Goal: Information Seeking & Learning: Learn about a topic

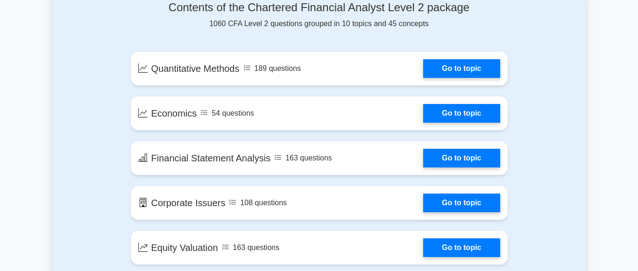
scroll to position [502, 0]
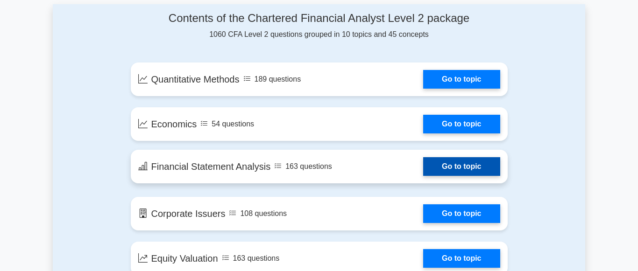
click at [447, 169] on link "Go to topic" at bounding box center [461, 166] width 77 height 19
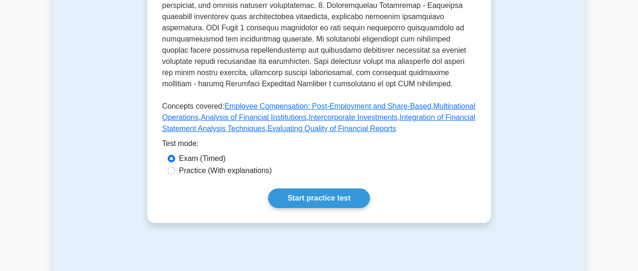
scroll to position [429, 0]
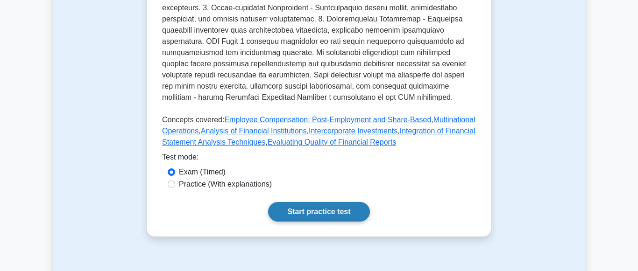
click at [320, 202] on link "Start practice test" at bounding box center [318, 212] width 101 height 20
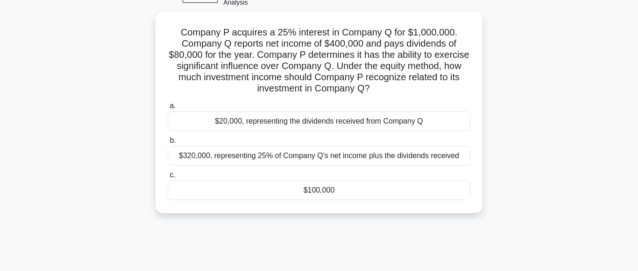
scroll to position [48, 0]
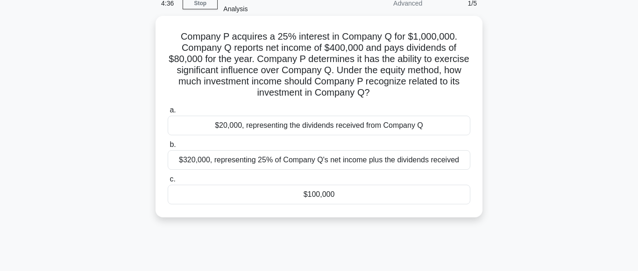
click at [192, 126] on div "$20,000, representing the dividends received from Company Q" at bounding box center [319, 126] width 303 height 20
click at [168, 114] on input "a. $20,000, representing the dividends received from Company Q" at bounding box center [168, 110] width 0 height 6
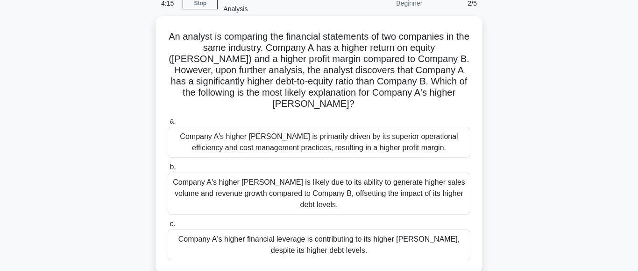
click at [264, 183] on div "Company A's higher ROE is likely due to its ability to generate higher sales vo…" at bounding box center [319, 194] width 303 height 42
click at [168, 170] on input "b. Company A's higher ROE is likely due to its ability to generate higher sales…" at bounding box center [168, 167] width 0 height 6
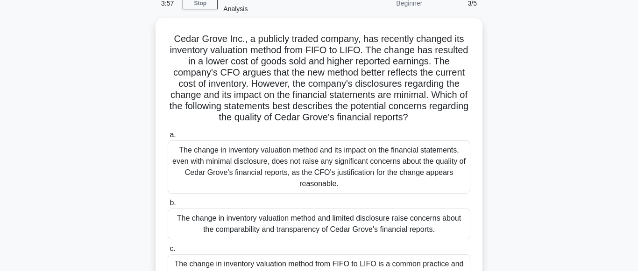
scroll to position [95, 0]
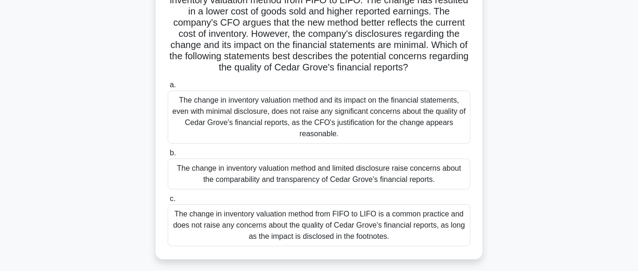
click at [293, 131] on div "The change in inventory valuation method and its impact on the financial statem…" at bounding box center [319, 117] width 303 height 53
click at [168, 88] on input "a. The change in inventory valuation method and its impact on the financial sta…" at bounding box center [168, 85] width 0 height 6
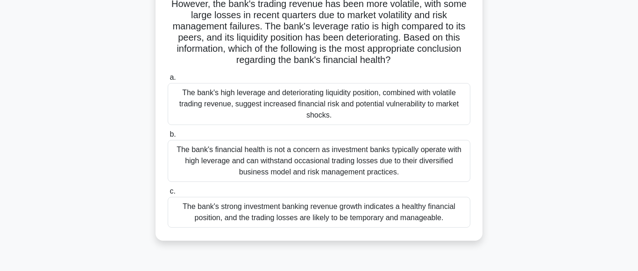
scroll to position [143, 0]
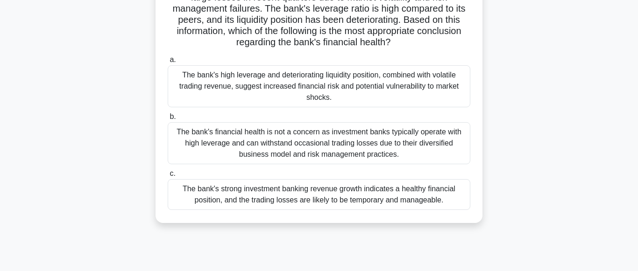
click at [351, 154] on div "The bank's financial health is not a concern as investment banks typically oper…" at bounding box center [319, 143] width 303 height 42
click at [168, 120] on input "b. The bank's financial health is not a concern as investment banks typically o…" at bounding box center [168, 117] width 0 height 6
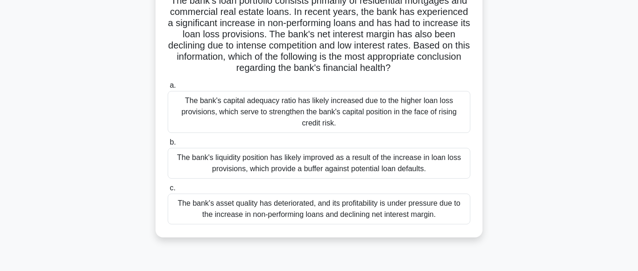
scroll to position [95, 0]
click at [364, 115] on div "The bank's capital adequacy ratio has likely increased due to the higher loan l…" at bounding box center [319, 112] width 303 height 42
click at [168, 88] on input "a. The bank's capital adequacy ratio has likely increased due to the higher loa…" at bounding box center [168, 85] width 0 height 6
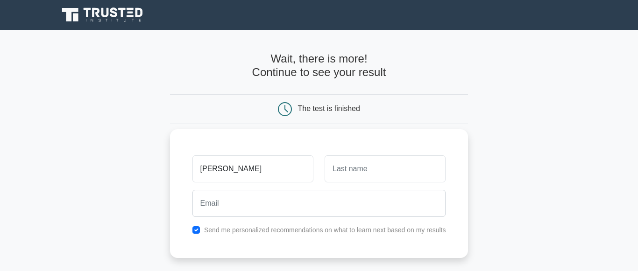
type input "JULIANA"
click at [371, 168] on input "text" at bounding box center [385, 169] width 121 height 27
type input "ANYANGO"
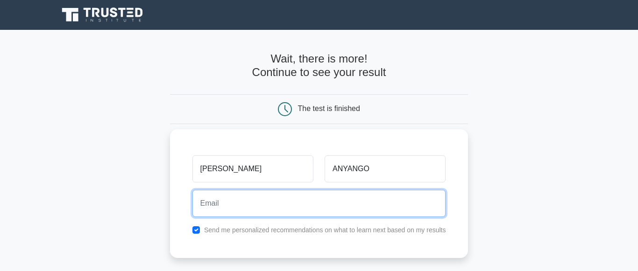
click at [210, 196] on input "email" at bounding box center [319, 203] width 254 height 27
type input "J"
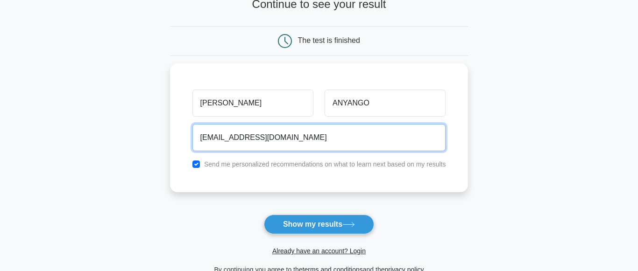
scroll to position [143, 0]
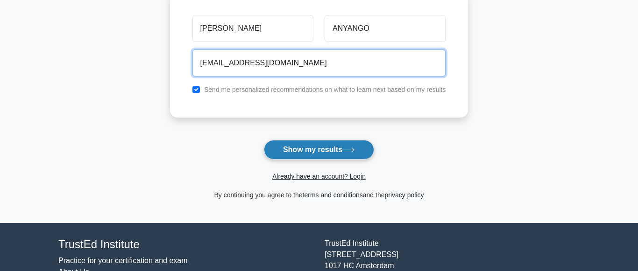
type input "juliananyango12@gmail.com"
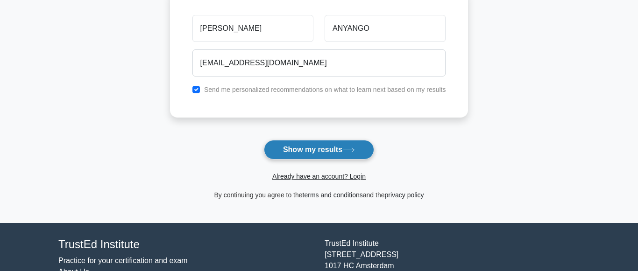
click at [308, 149] on button "Show my results" at bounding box center [319, 150] width 110 height 20
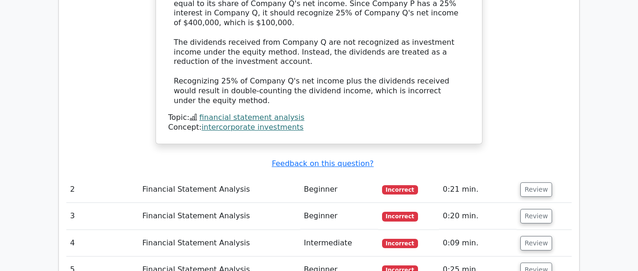
scroll to position [1001, 0]
click at [527, 182] on button "Review" at bounding box center [536, 189] width 32 height 14
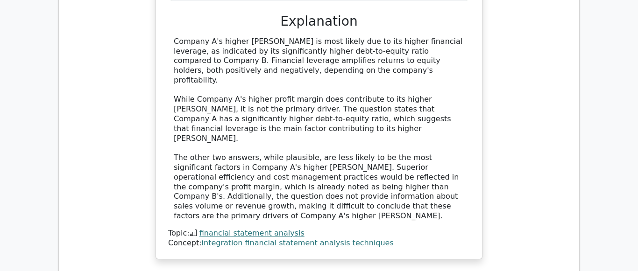
scroll to position [1429, 0]
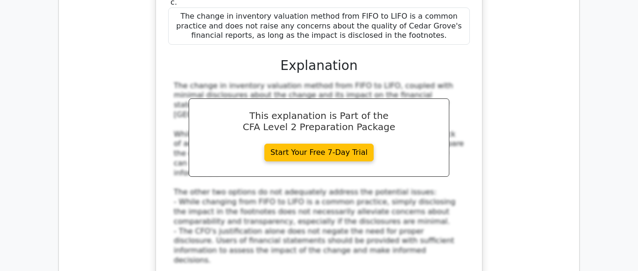
scroll to position [2049, 0]
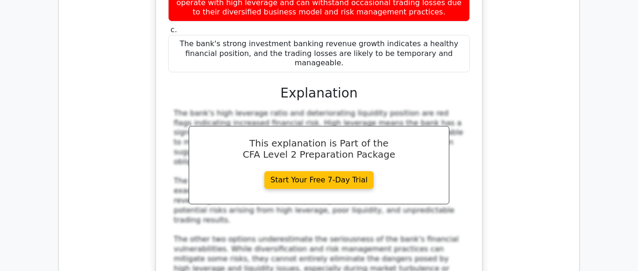
scroll to position [2621, 0]
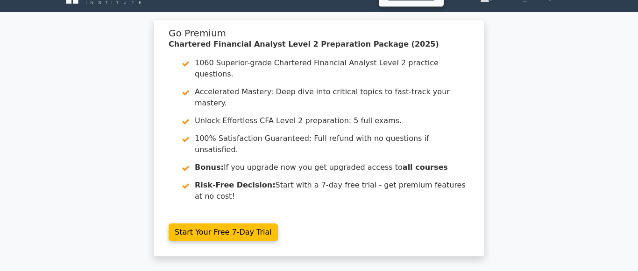
scroll to position [0, 0]
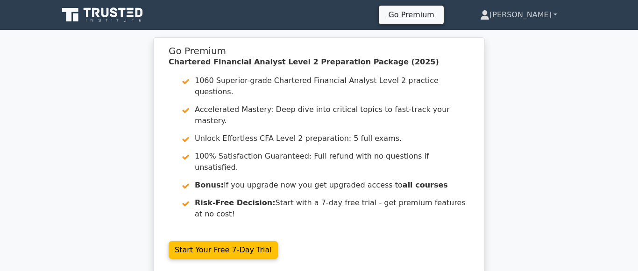
click at [554, 13] on link "[PERSON_NAME]" at bounding box center [519, 15] width 122 height 19
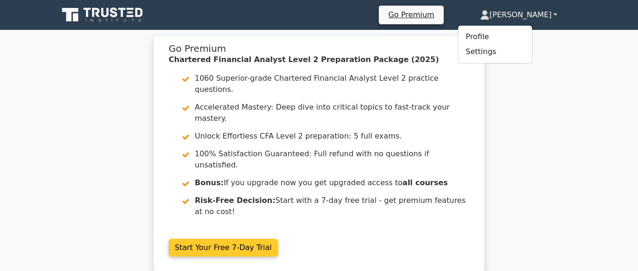
drag, startPoint x: 503, startPoint y: 132, endPoint x: 458, endPoint y: 146, distance: 46.8
click at [502, 134] on div "Go Premium Chartered Financial Analyst Level 2 Preparation Package (2025) 1060 …" at bounding box center [319, 161] width 638 height 249
click at [196, 239] on link "Start Your Free 7-Day Trial" at bounding box center [223, 248] width 109 height 18
